Goal: Transaction & Acquisition: Book appointment/travel/reservation

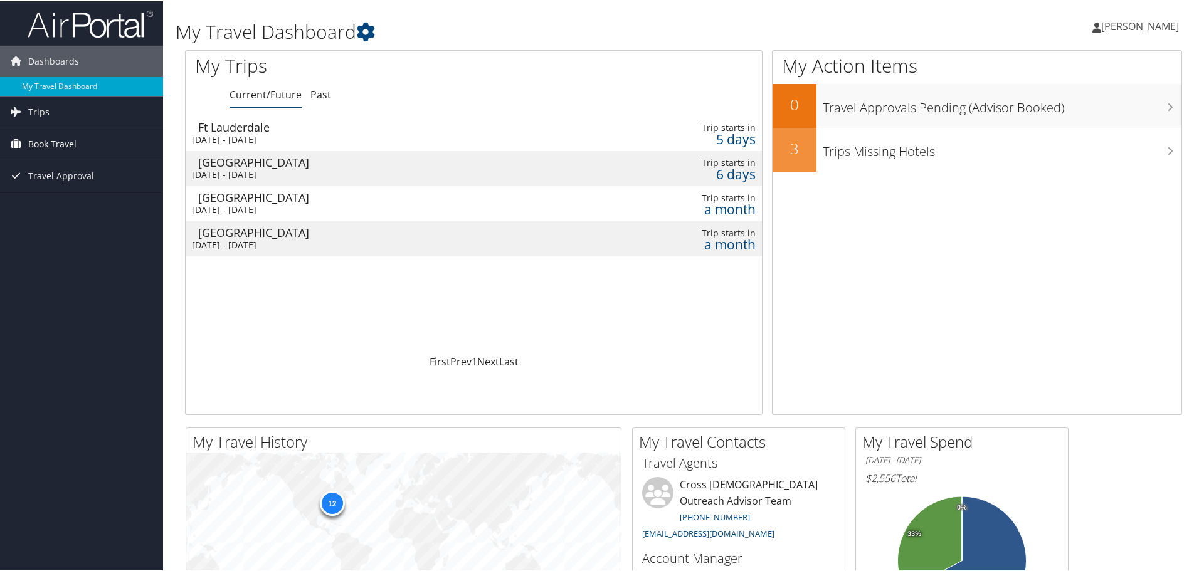
click at [55, 139] on span "Book Travel" at bounding box center [52, 142] width 48 height 31
click at [56, 142] on span "Book Travel" at bounding box center [52, 142] width 48 height 31
click at [64, 207] on link "Book/Manage Online Trips" at bounding box center [81, 205] width 163 height 19
